Goal: Transaction & Acquisition: Purchase product/service

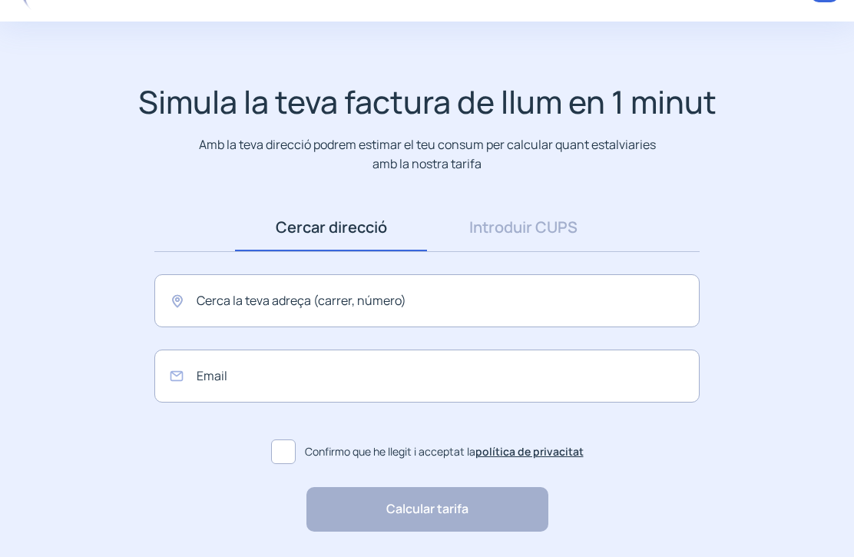
scroll to position [44, 0]
click at [522, 234] on link "Introduir CUPS" at bounding box center [523, 228] width 192 height 48
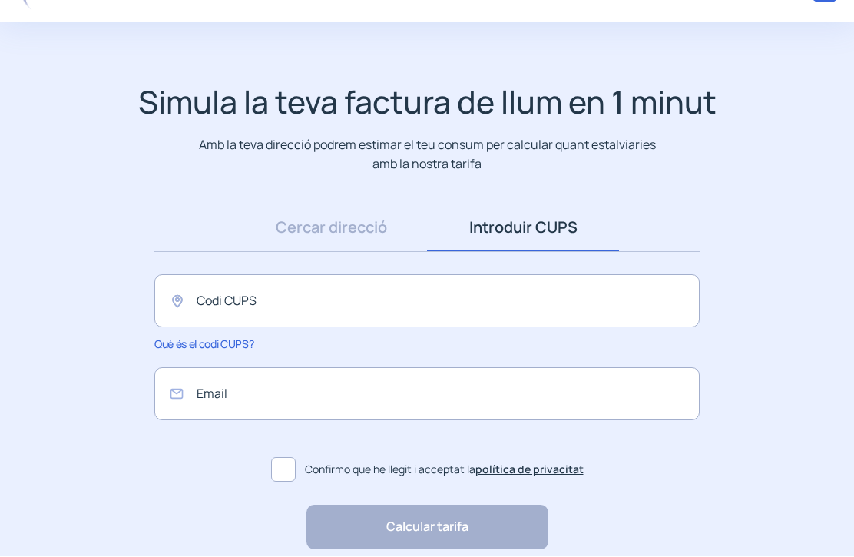
scroll to position [45, 0]
click at [342, 234] on link "Cercar direcció" at bounding box center [331, 228] width 192 height 48
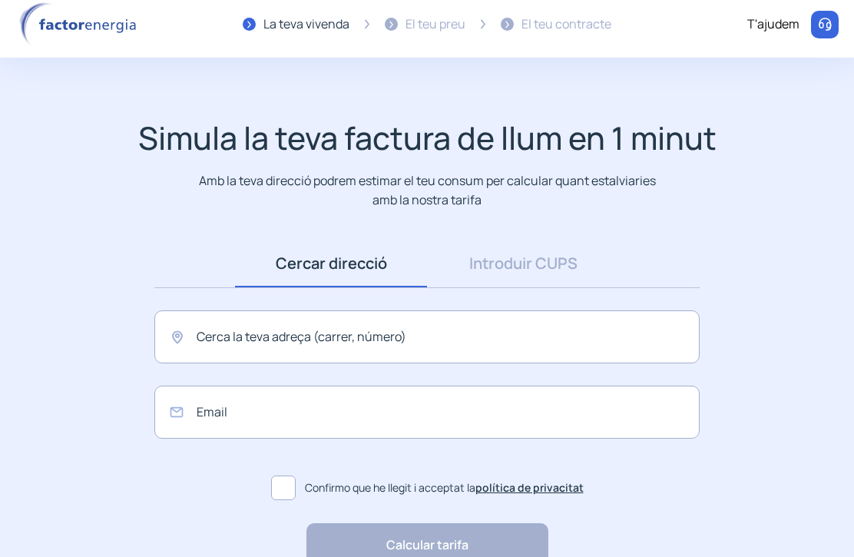
scroll to position [0, 0]
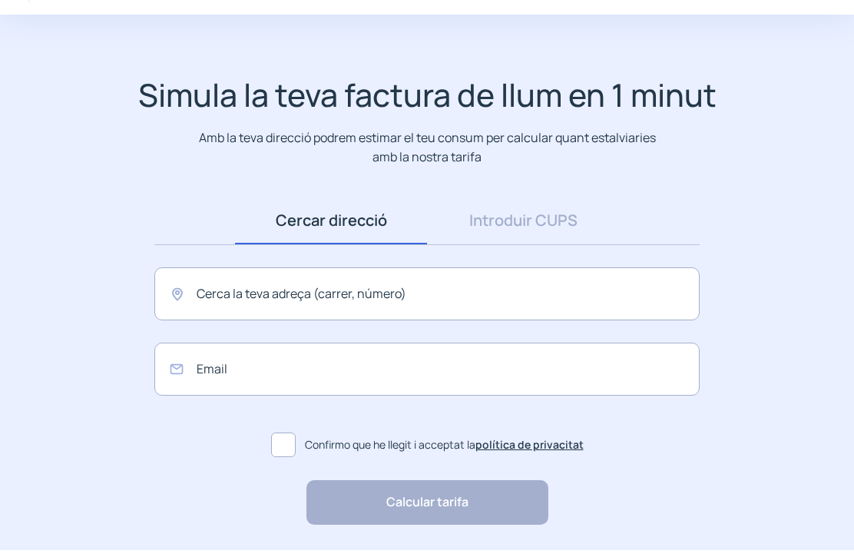
scroll to position [44, 0]
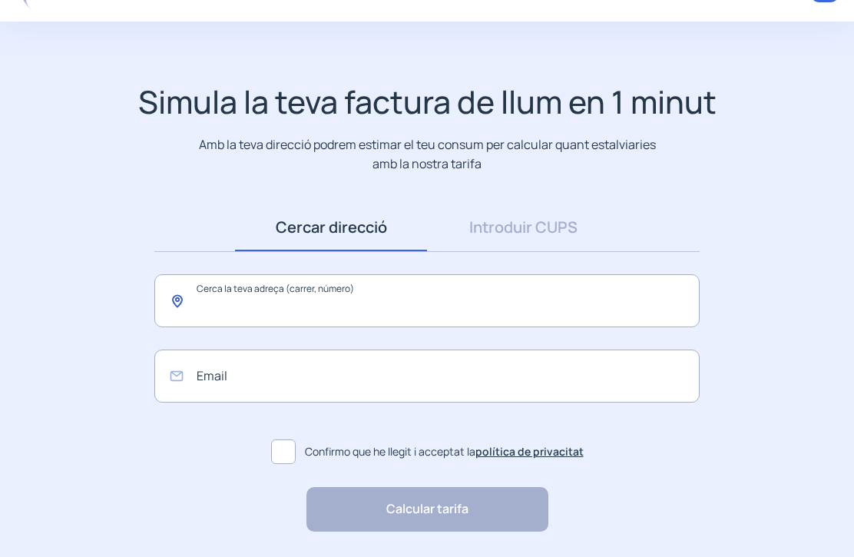
click at [340, 293] on input "text" at bounding box center [427, 301] width 546 height 53
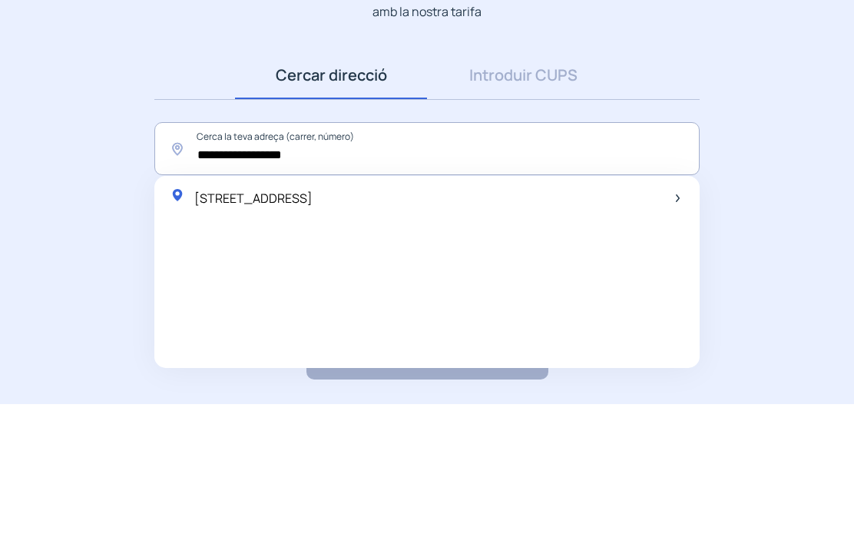
click at [313, 343] on span "[STREET_ADDRESS]" at bounding box center [253, 351] width 118 height 17
type input "**********"
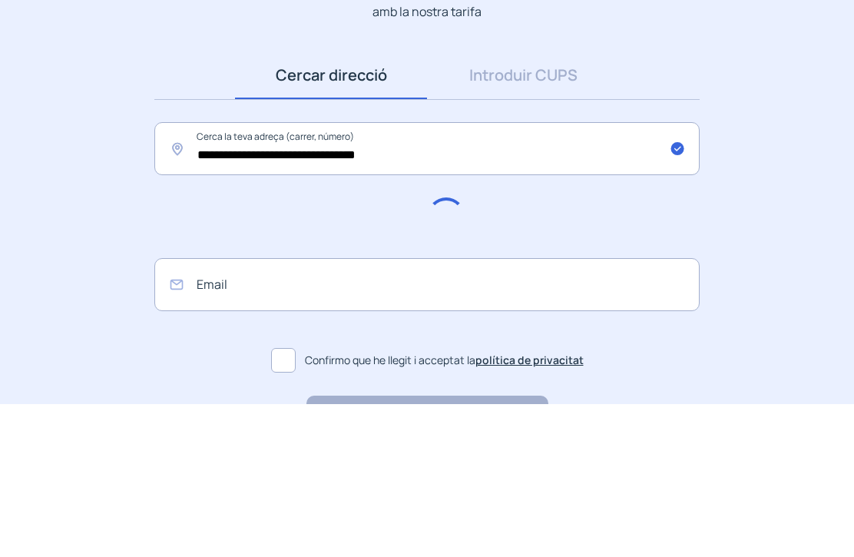
scroll to position [45, 0]
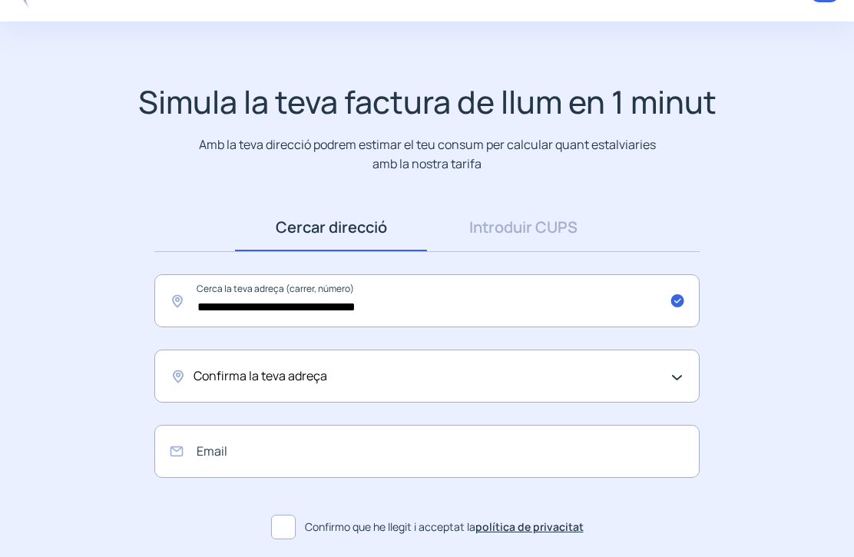
click at [300, 377] on span "Confirma la teva adreça" at bounding box center [261, 376] width 134 height 20
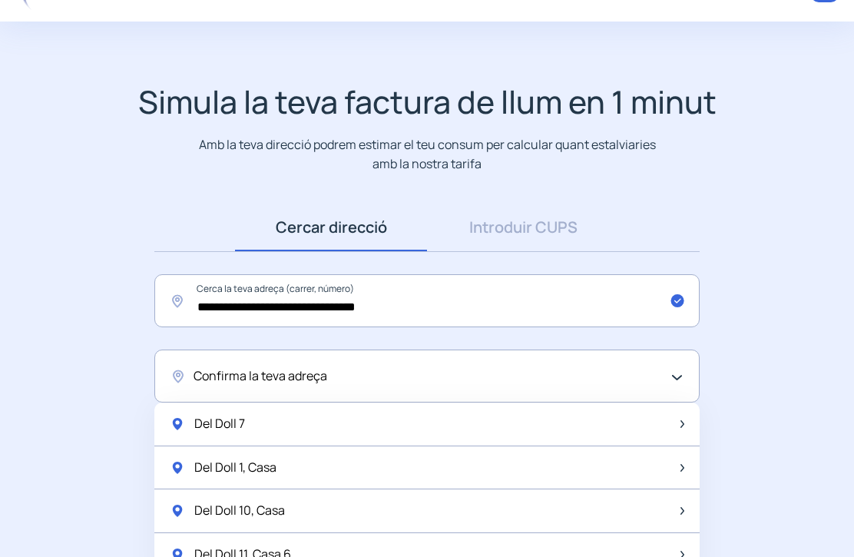
click at [255, 419] on div "Del Doll 7" at bounding box center [427, 425] width 546 height 44
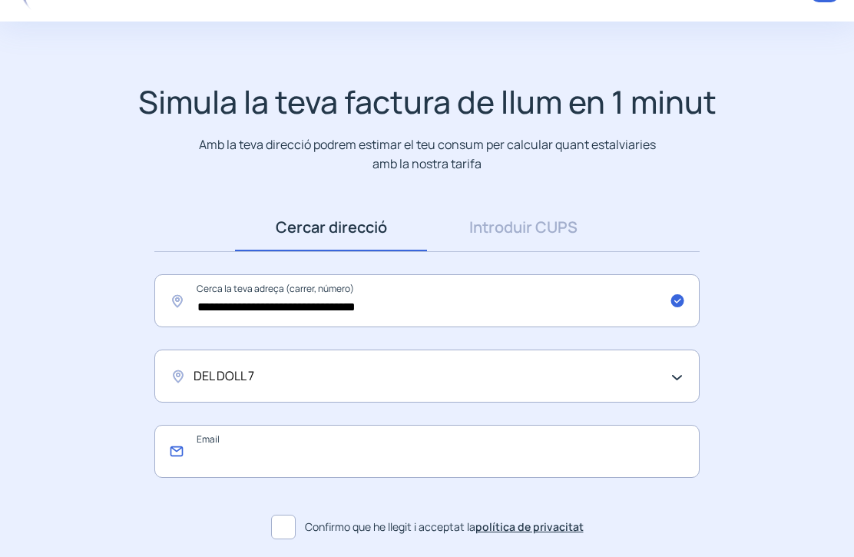
click at [382, 452] on input "email" at bounding box center [427, 451] width 546 height 53
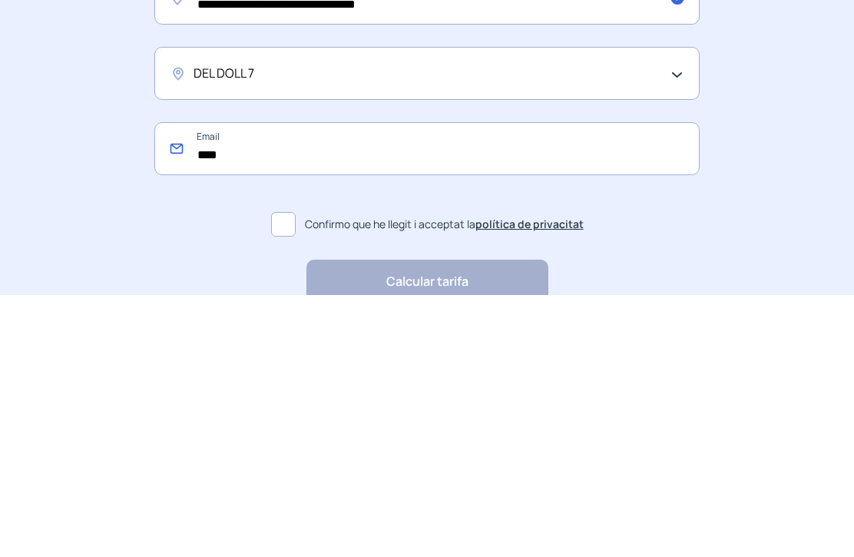
type input "*****"
type input "**********"
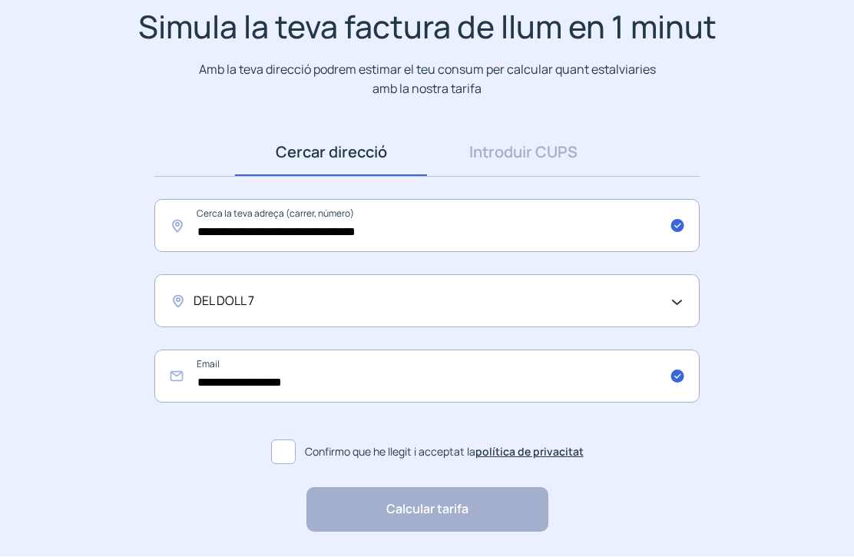
click at [282, 444] on span at bounding box center [283, 452] width 25 height 25
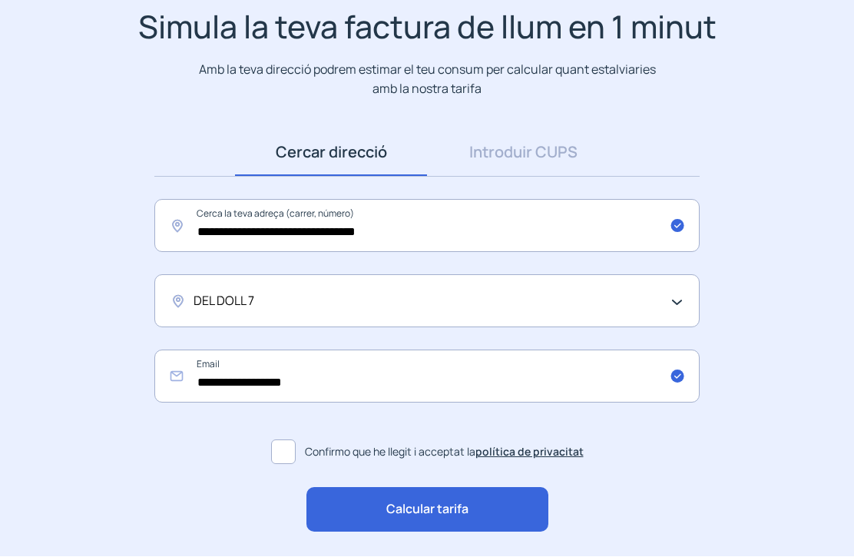
click at [429, 509] on span "Calcular tarifa" at bounding box center [427, 510] width 82 height 20
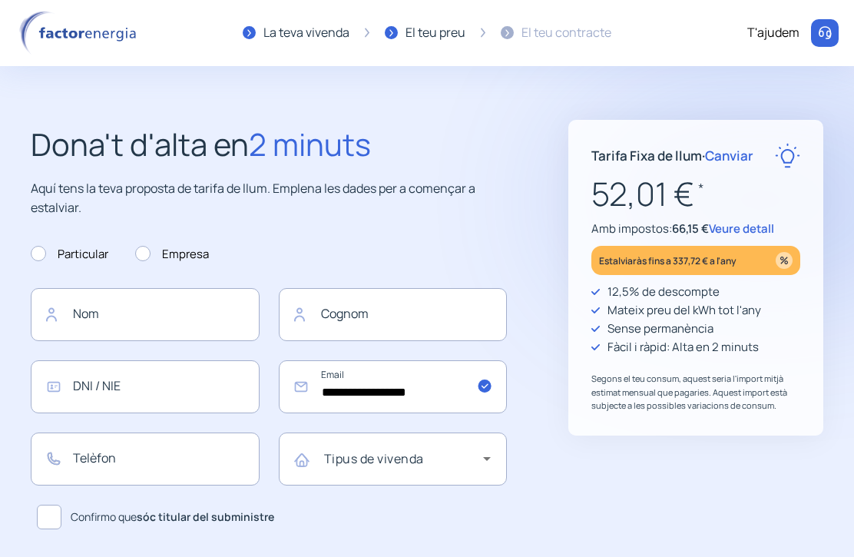
click at [761, 227] on span "Veure detall" at bounding box center [741, 229] width 65 height 16
